Goal: Information Seeking & Learning: Learn about a topic

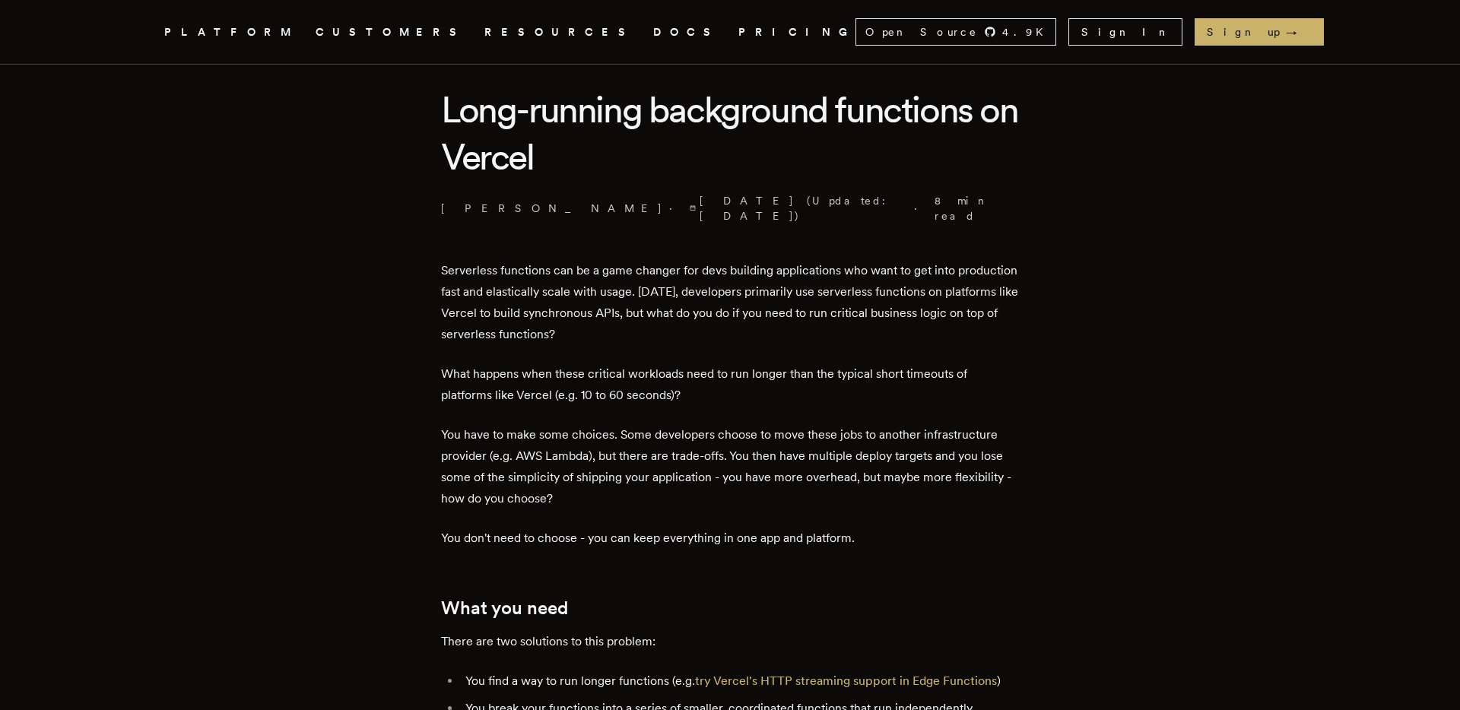
scroll to position [449, 0]
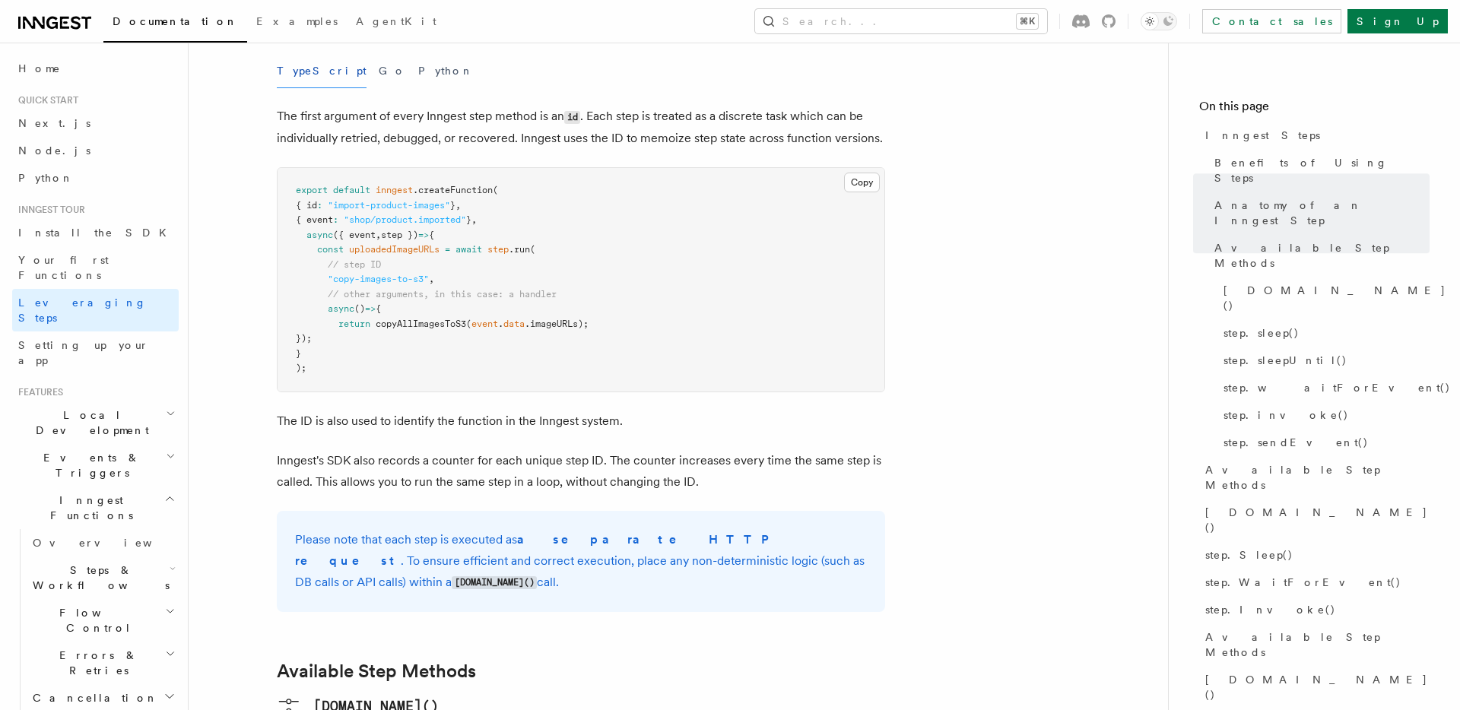
scroll to position [696, 0]
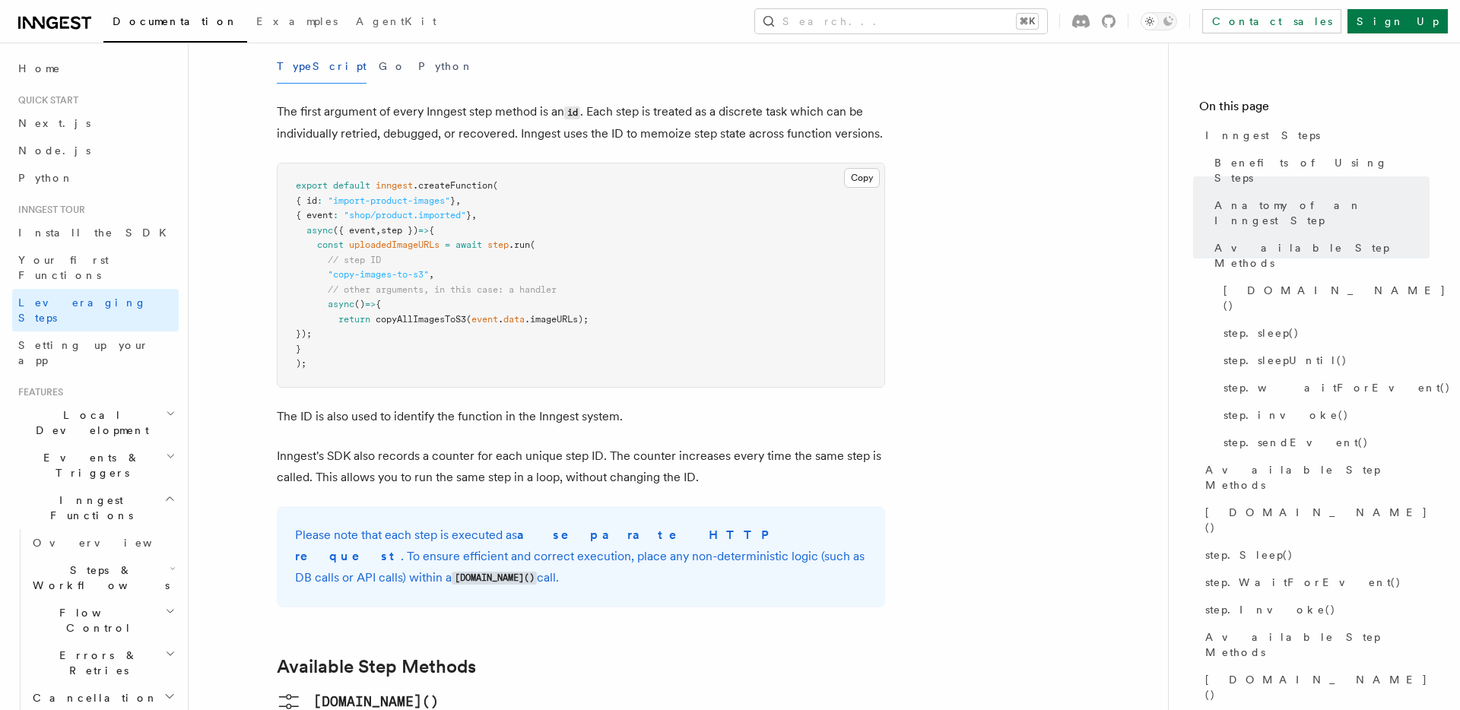
click at [143, 444] on h2 "Events & Triggers" at bounding box center [95, 465] width 166 height 43
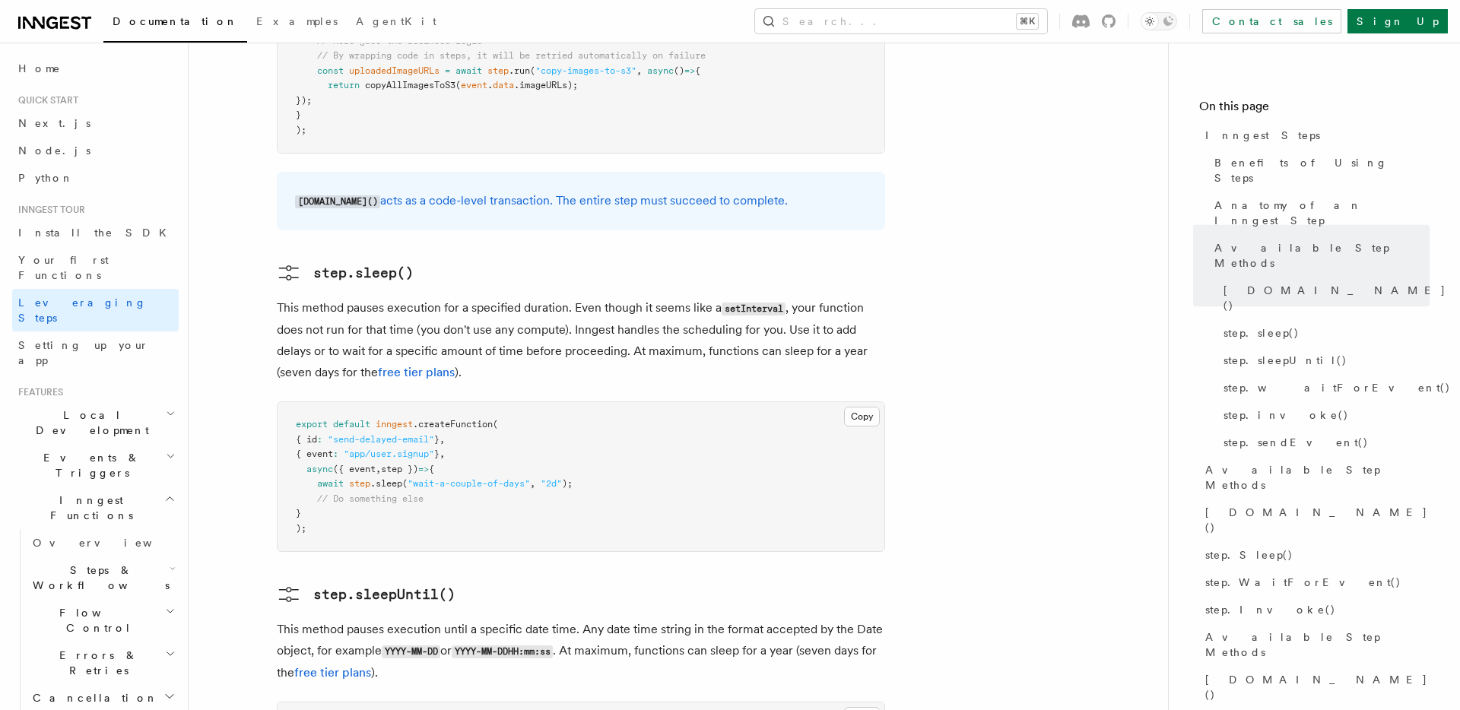
scroll to position [1593, 0]
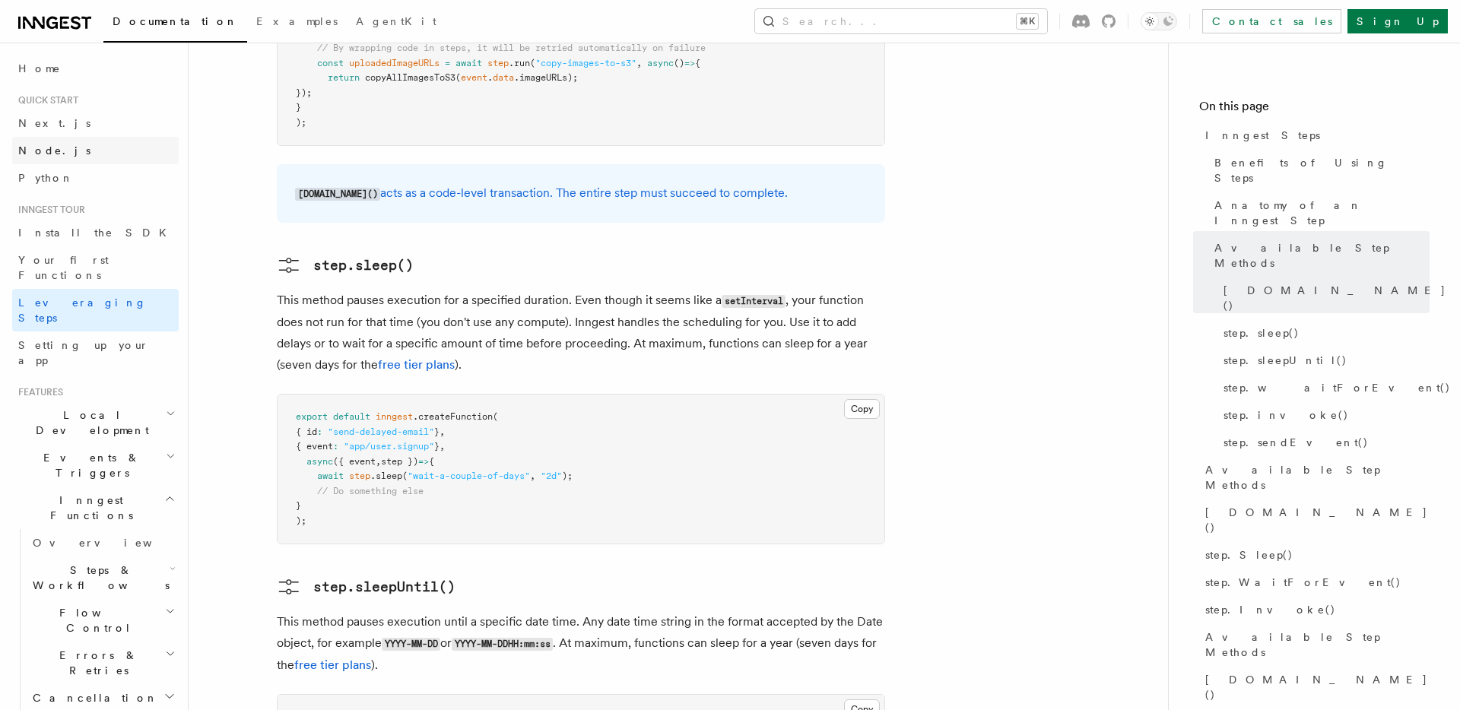
click at [82, 162] on link "Node.js" at bounding box center [95, 150] width 166 height 27
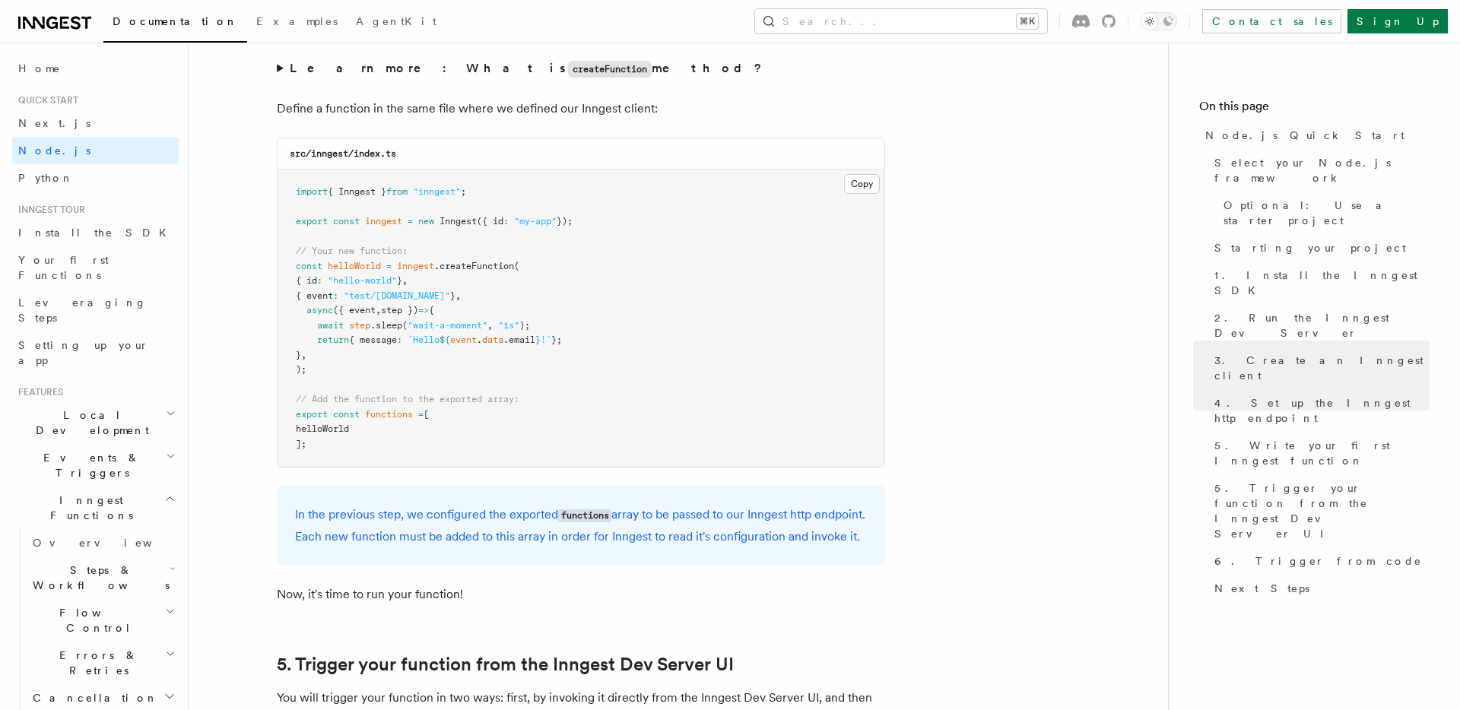
scroll to position [2992, 0]
